Goal: Find specific page/section: Find specific page/section

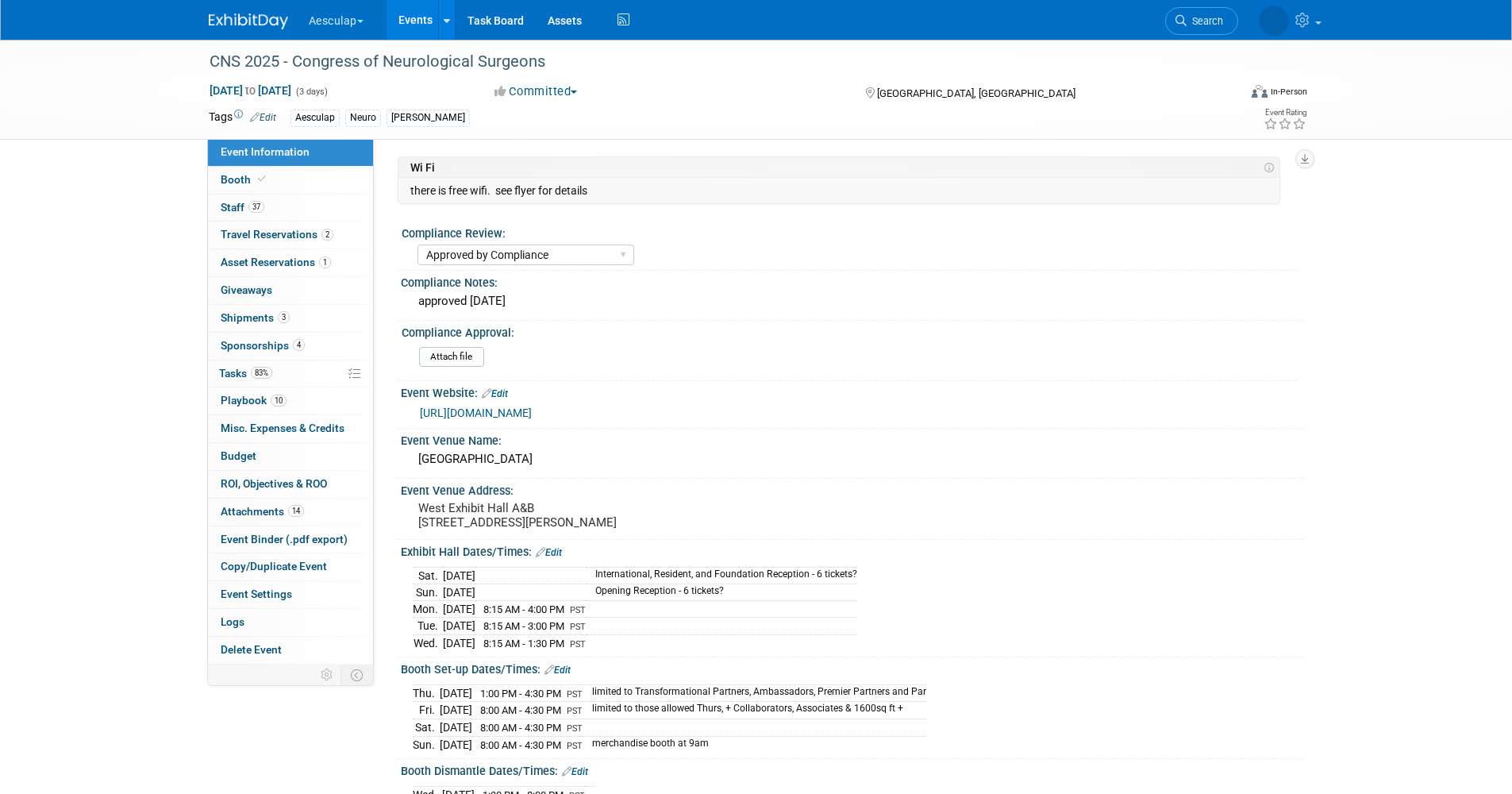
select select "Approved by Compliance"
select select "Neuro"
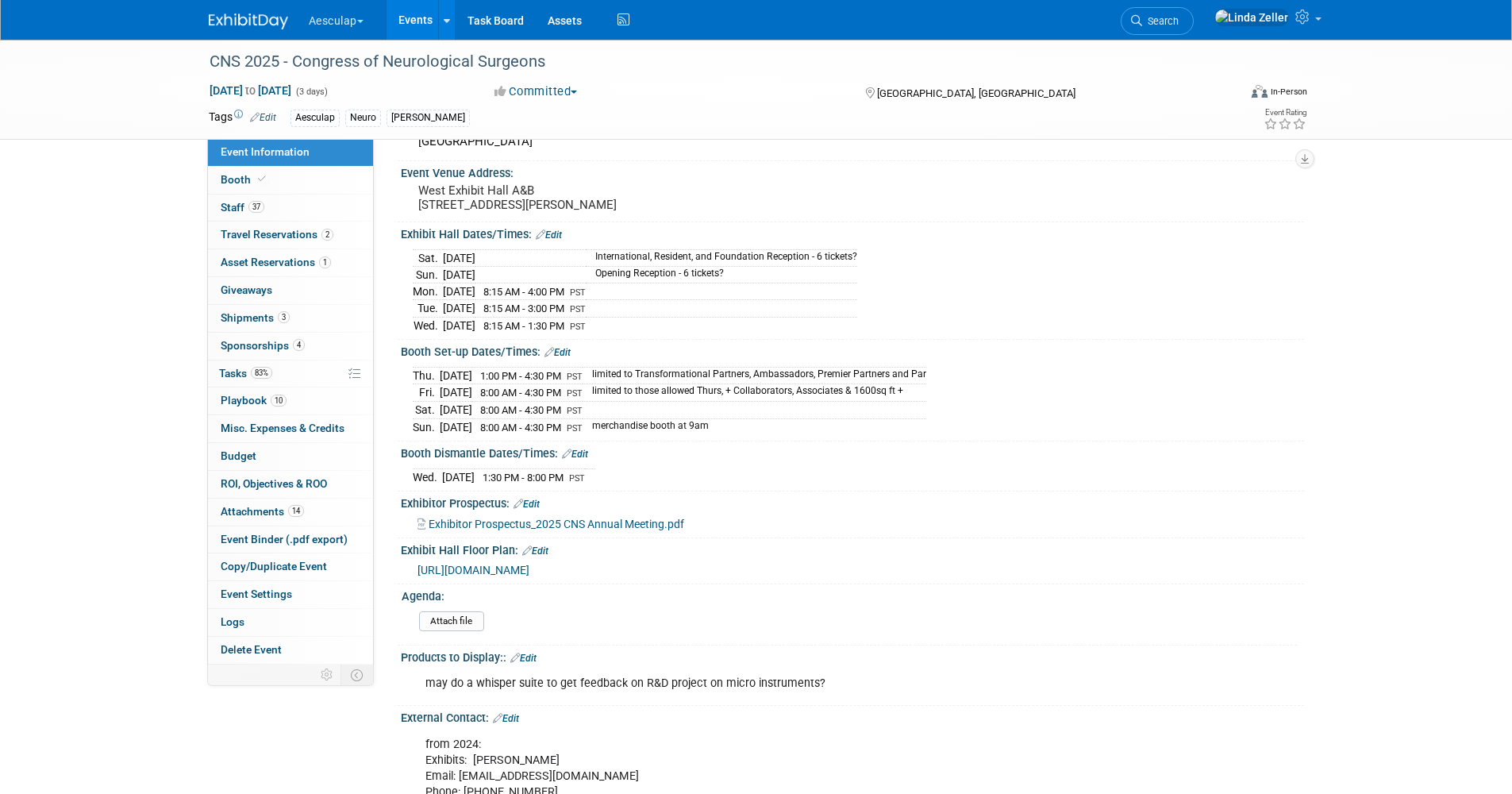
click at [1179, 19] on span "Search" at bounding box center [1161, 21] width 36 height 12
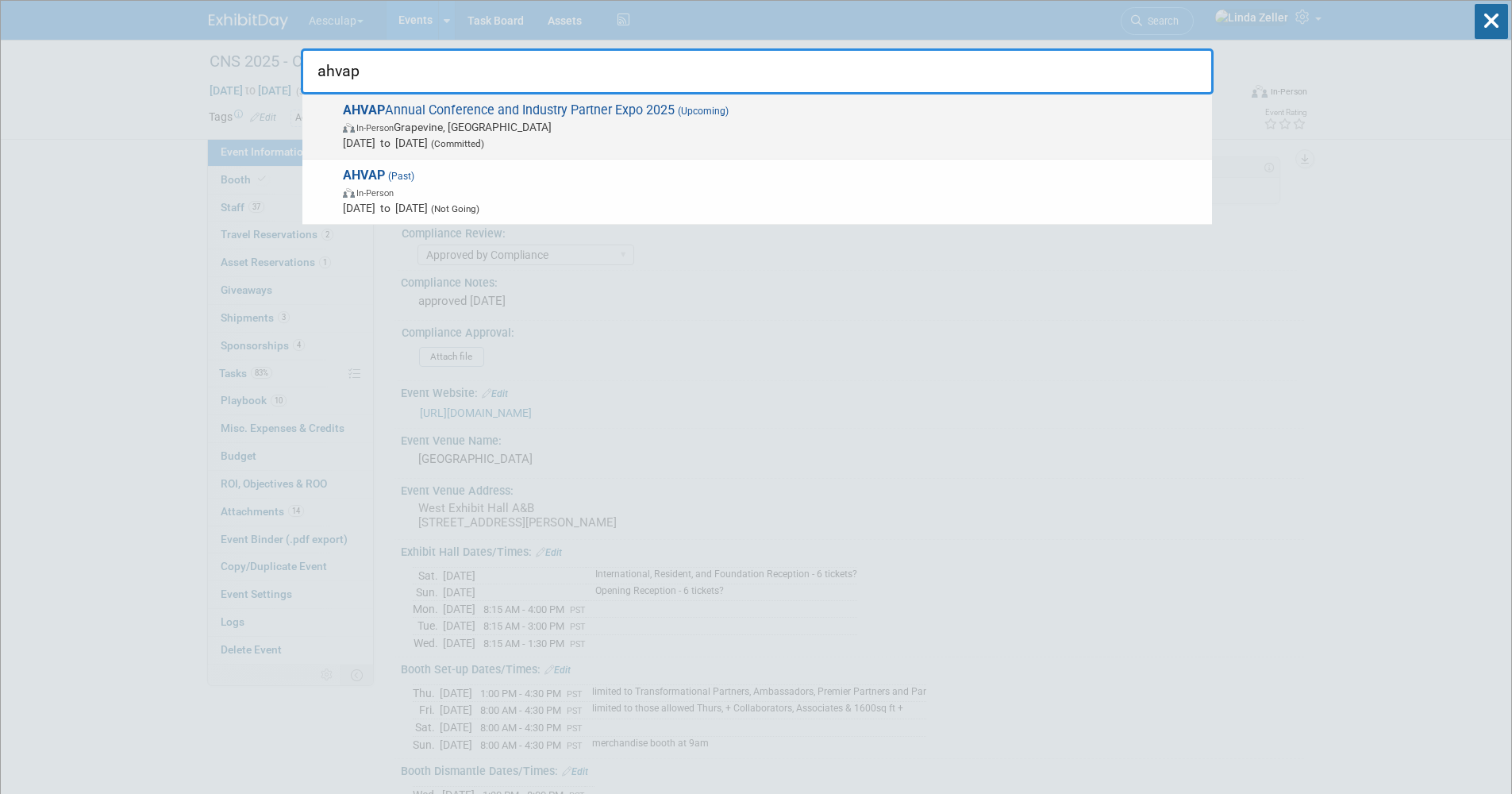
type input "ahvap"
click at [361, 138] on span "[DATE] to [DATE] (Committed)" at bounding box center [774, 142] width 861 height 15
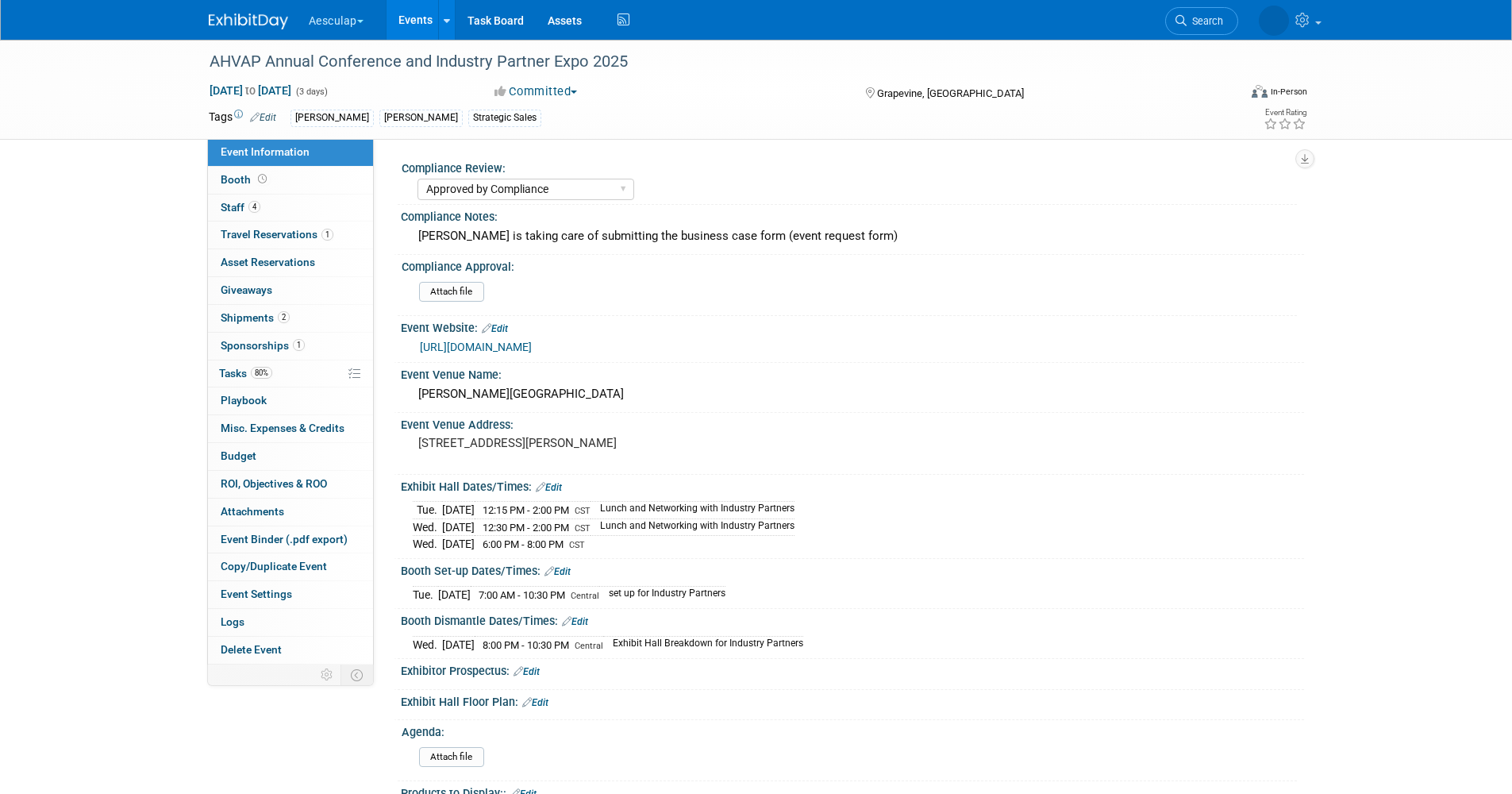
select select "Approved by Compliance"
select select "Strategic Sales"
